Goal: Contribute content: Add original content to the website for others to see

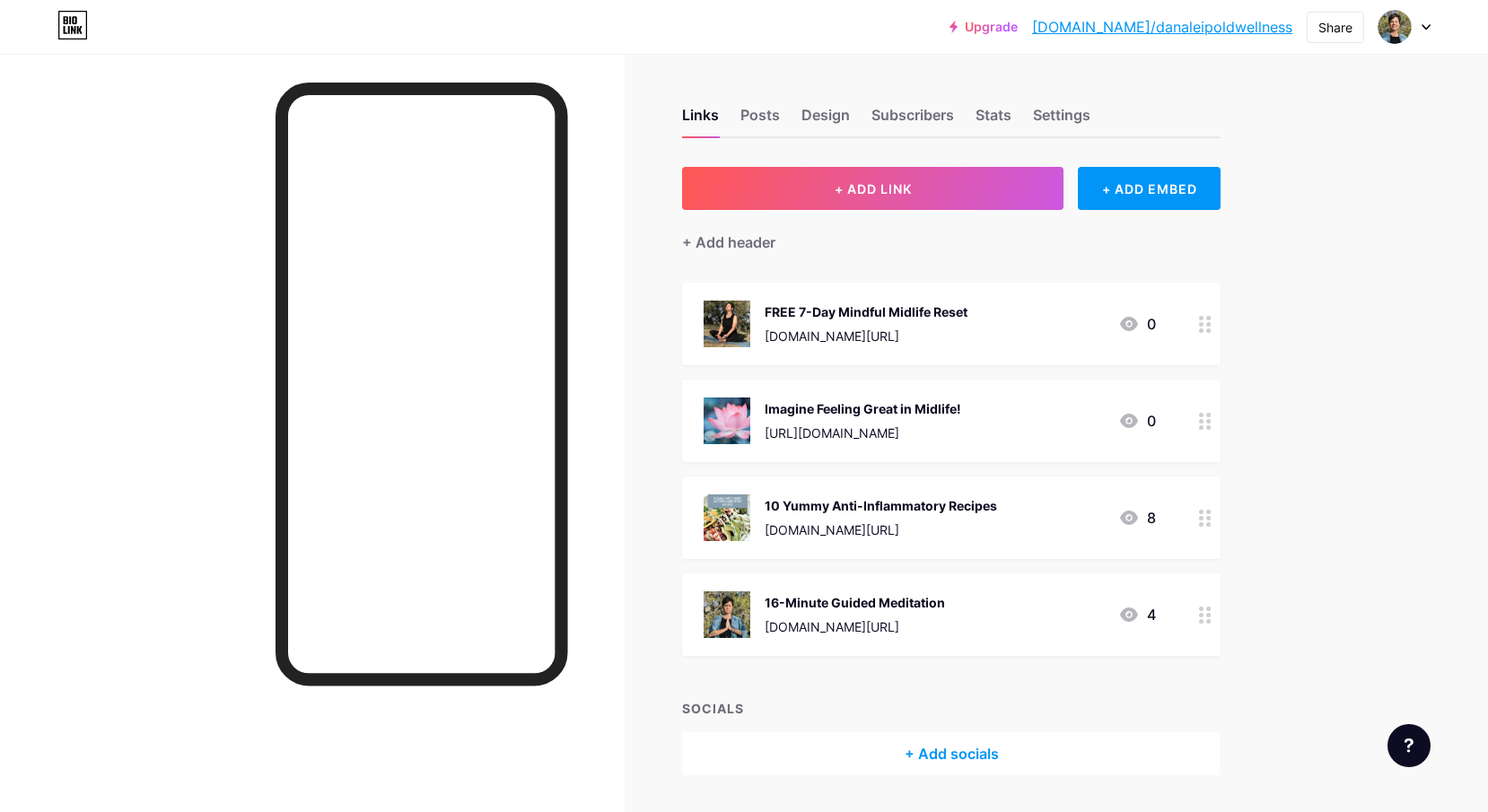
click at [1020, 418] on div "Imagine Feeling Great in Midlife! [URL][DOMAIN_NAME] 0" at bounding box center [929, 420] width 452 height 46
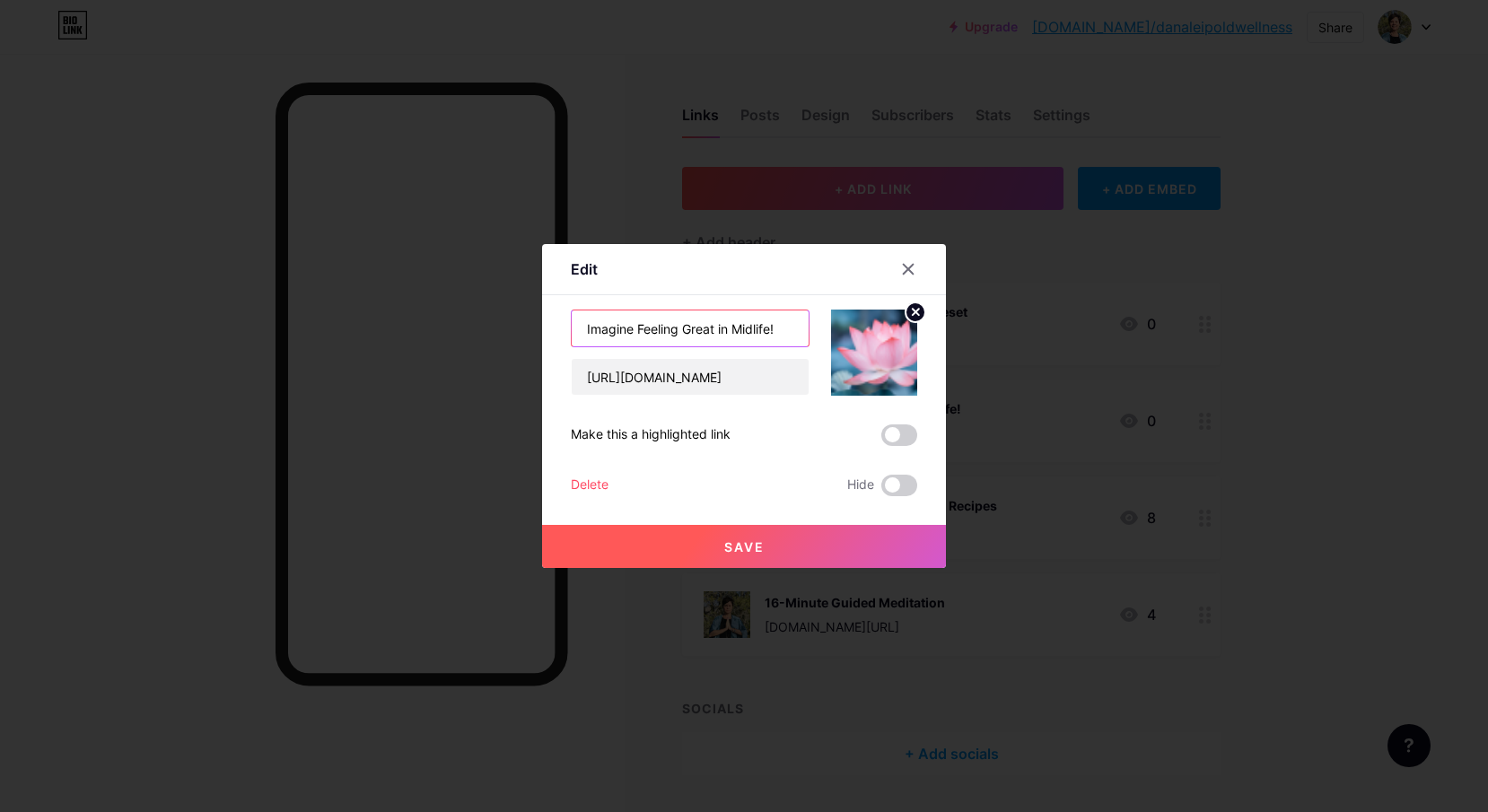
click at [690, 335] on input "Imagine Feeling Great in Midlife!" at bounding box center [690, 328] width 237 height 36
drag, startPoint x: 588, startPoint y: 328, endPoint x: 777, endPoint y: 334, distance: 189.1
click at [777, 334] on input "Imagine Feeling Great in Midlife!" at bounding box center [690, 328] width 237 height 36
type input "F"
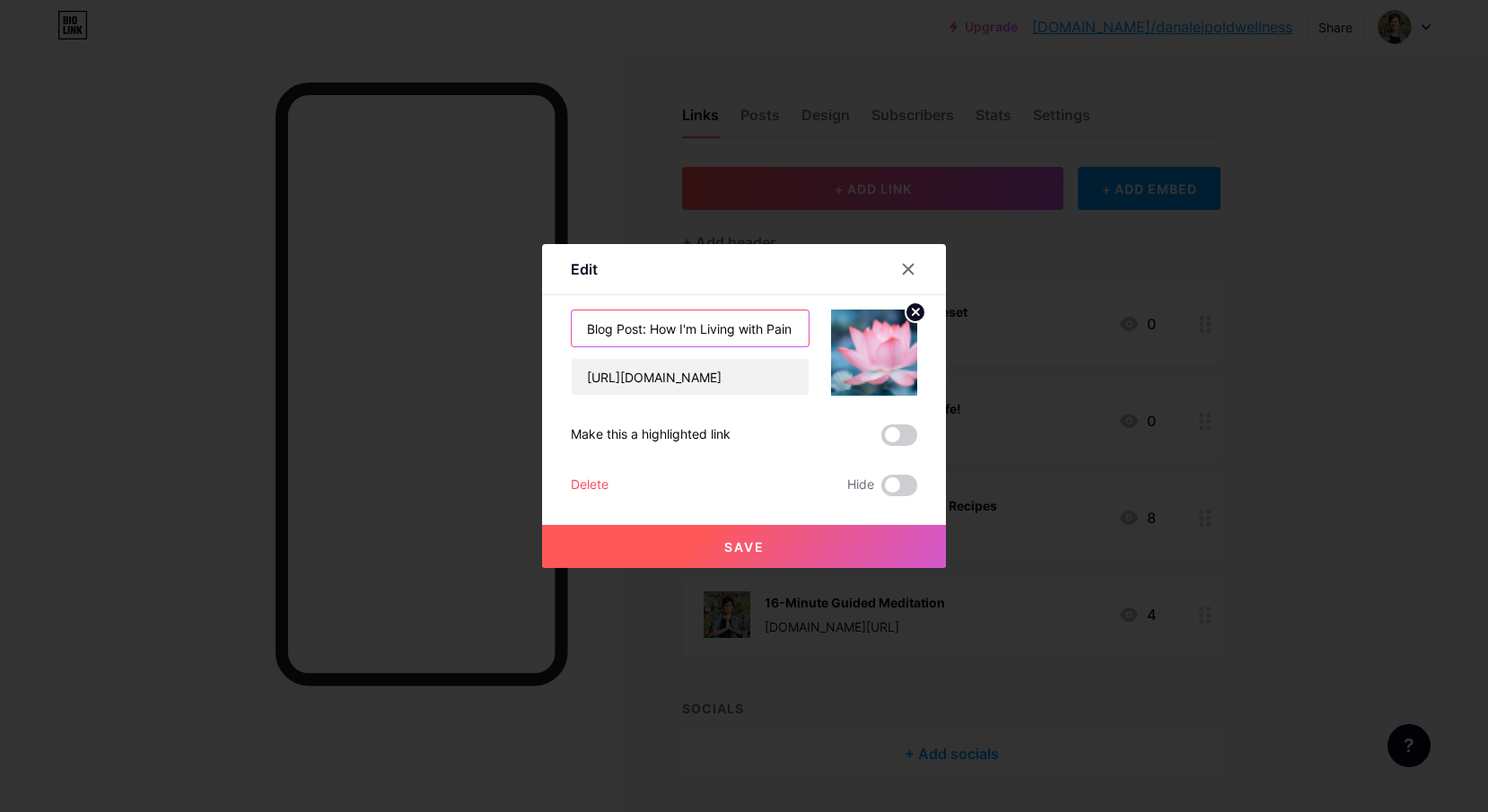
drag, startPoint x: 650, startPoint y: 331, endPoint x: 786, endPoint y: 337, distance: 136.1
click at [786, 337] on input "Blog Post: How I'm Living with Pain" at bounding box center [690, 328] width 237 height 36
click at [716, 332] on input "Blog Post: Living with Pain" at bounding box center [690, 328] width 237 height 36
type input "Blog Post: Living with [MEDICAL_DATA]"
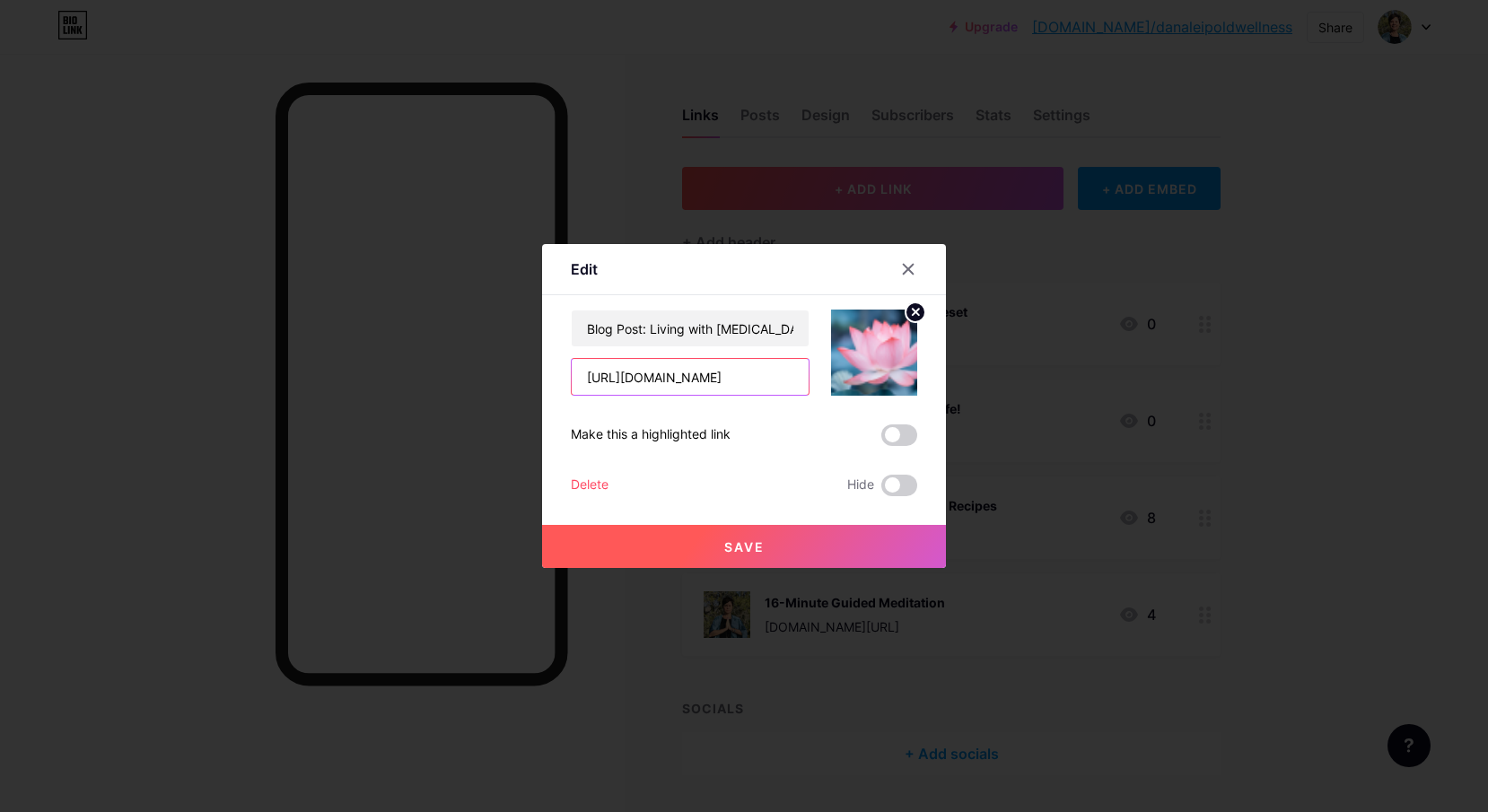
scroll to position [0, 24]
drag, startPoint x: 587, startPoint y: 374, endPoint x: 849, endPoint y: 388, distance: 262.4
click at [849, 388] on div "Blog Post: Living with [MEDICAL_DATA] [URL][DOMAIN_NAME]" at bounding box center [744, 352] width 346 height 86
paste input "articles/finding-relief-how-im-learning-to-manage-pain-with-nutrition-yoga-and-…"
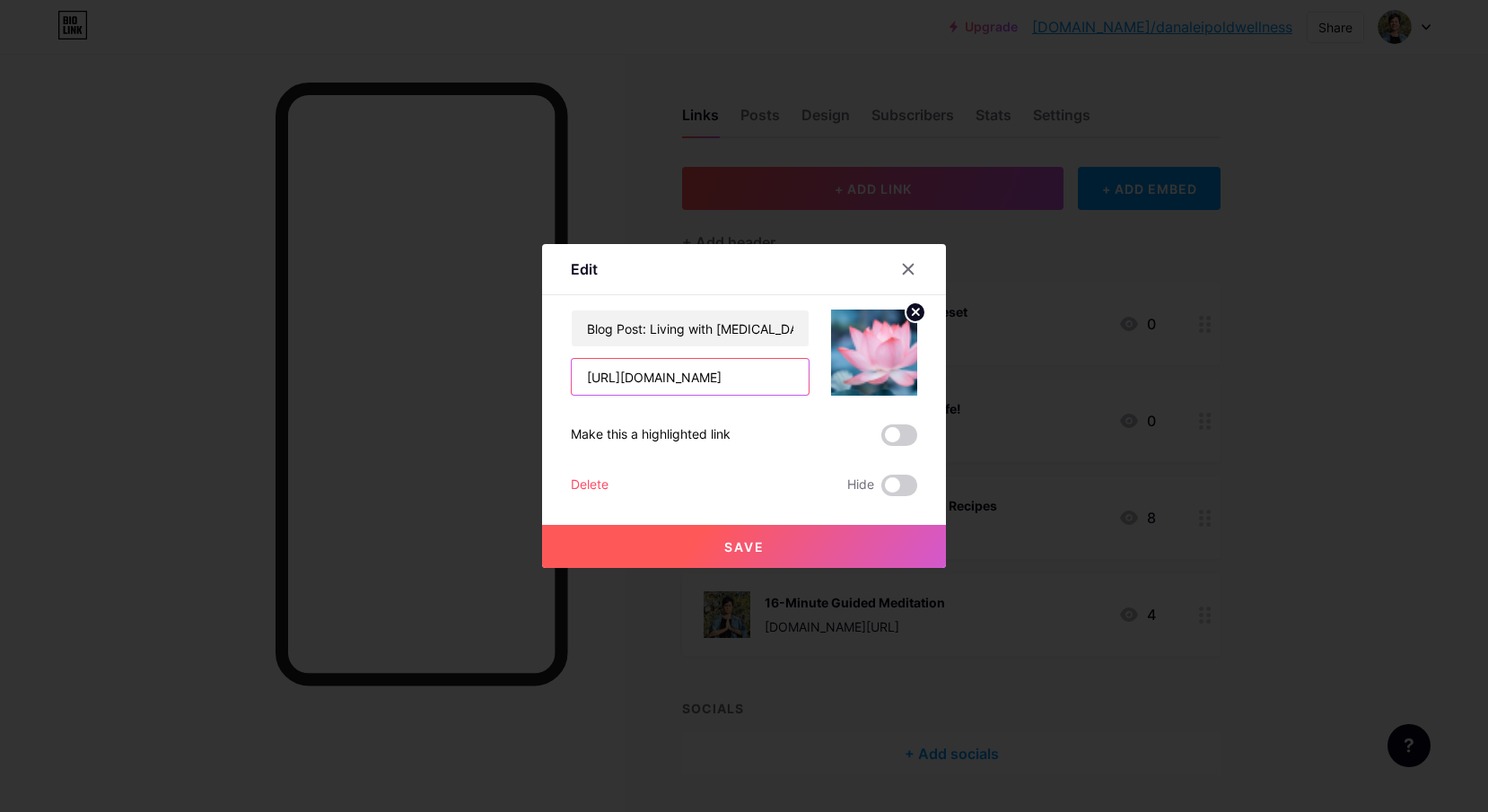
type input "[URL][DOMAIN_NAME]"
click at [869, 368] on img at bounding box center [874, 352] width 86 height 86
click at [895, 434] on span at bounding box center [899, 435] width 36 height 22
click at [881, 440] on input "checkbox" at bounding box center [881, 440] width 0 height 0
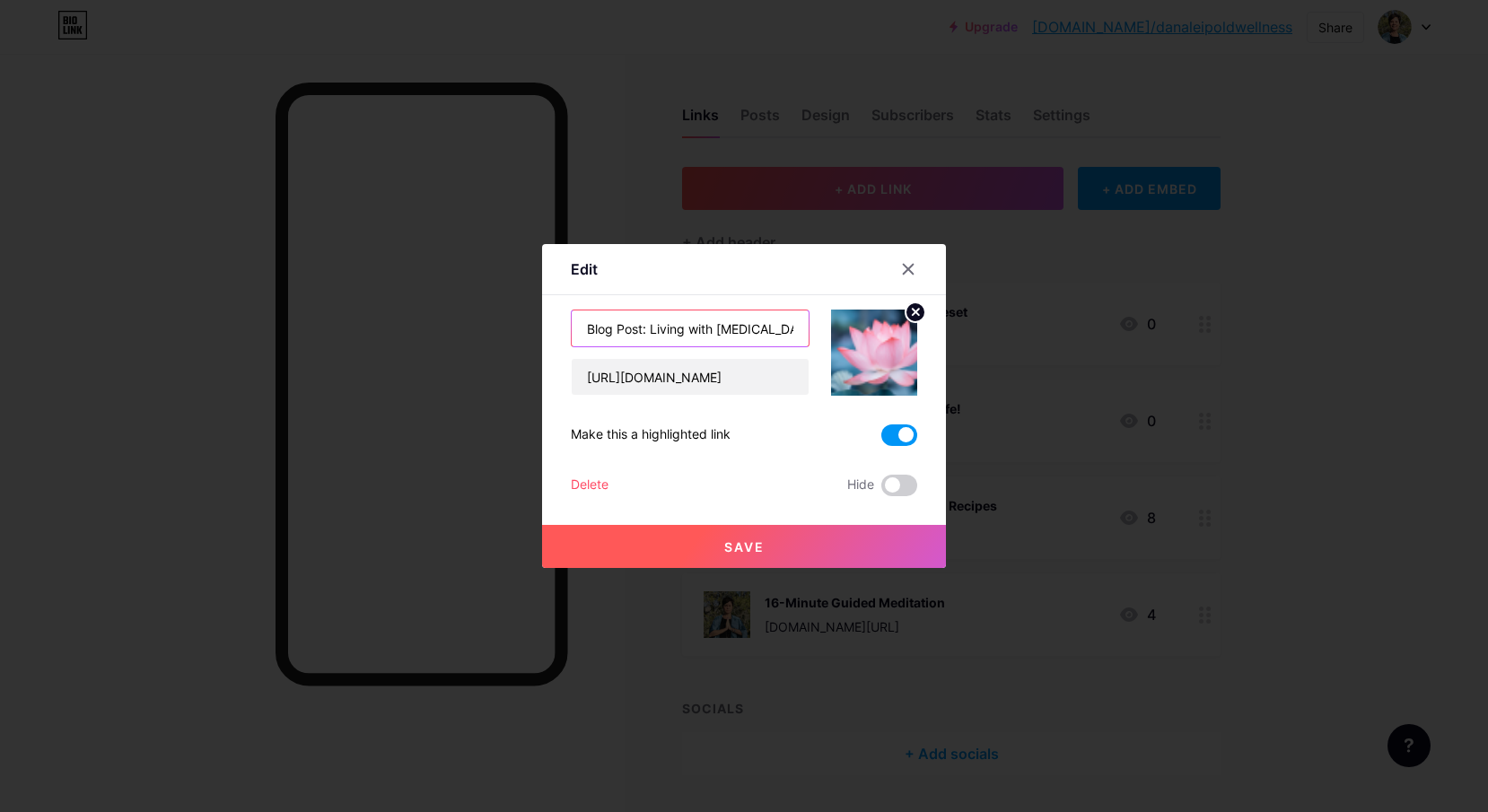
click at [651, 331] on input "Blog Post: Living with [MEDICAL_DATA]" at bounding box center [690, 328] width 237 height 36
type input "Blog Post: How I'm Living with [MEDICAL_DATA]"
click at [747, 552] on span "Save" at bounding box center [744, 546] width 41 height 15
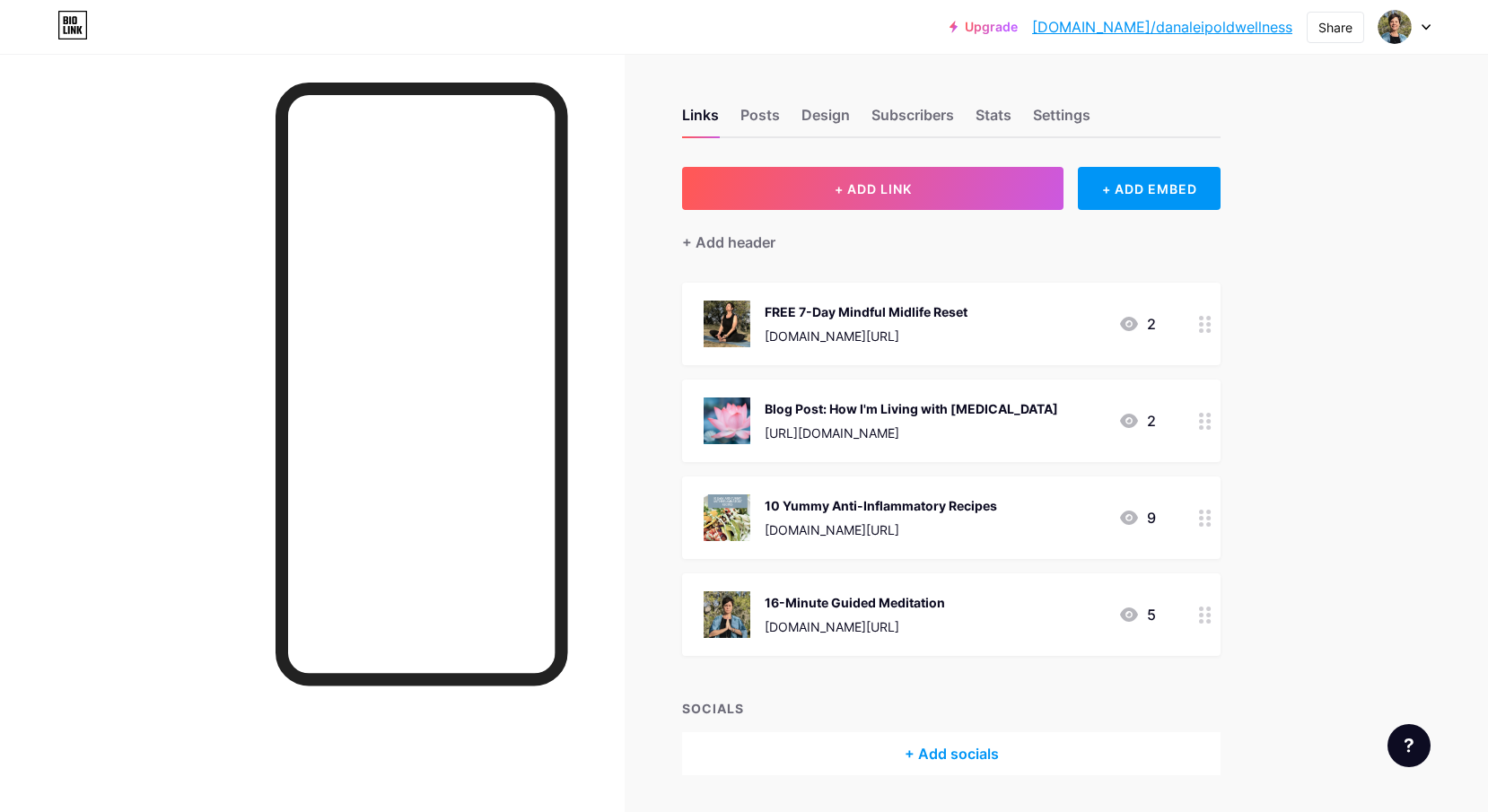
drag, startPoint x: 864, startPoint y: 418, endPoint x: 884, endPoint y: 288, distance: 131.5
click at [884, 288] on span "FREE 7-Day Mindful Midlife Reset [DOMAIN_NAME][URL] 2 Blog Post: How I'm Living…" at bounding box center [951, 469] width 539 height 373
click at [1283, 408] on div "Links Posts Design Subscribers Stats Settings + ADD LINK + ADD EMBED + Add head…" at bounding box center [648, 459] width 1296 height 811
click at [1322, 444] on div "Upgrade [DOMAIN_NAME]/danale... [DOMAIN_NAME]/danaleipoldwellness Share Switch …" at bounding box center [744, 432] width 1488 height 865
